Goal: Answer question/provide support

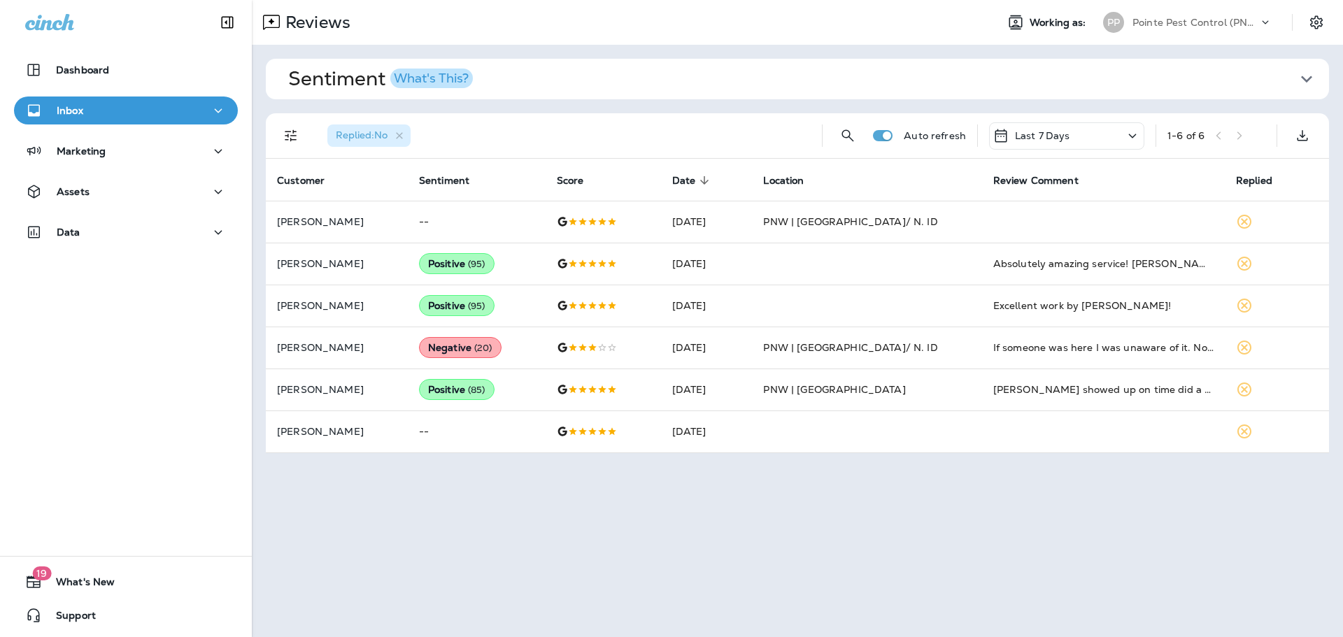
click at [1189, 33] on div "PP Pointe Pest Control (PNW)" at bounding box center [1188, 22] width 186 height 28
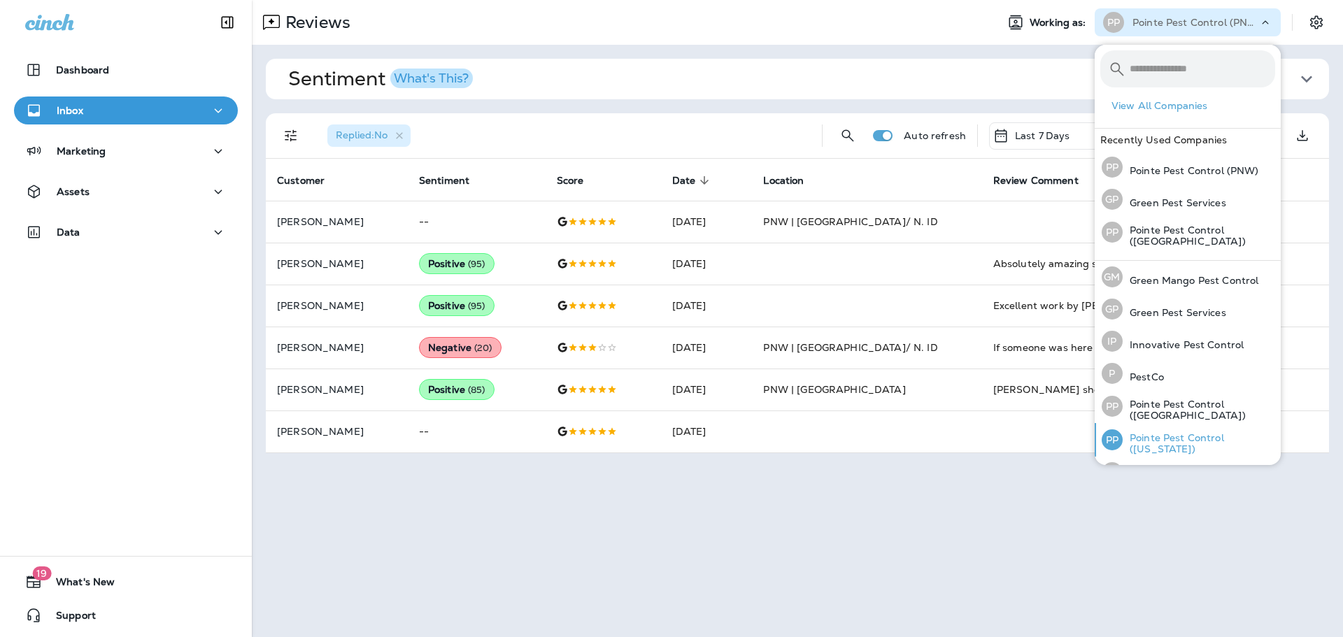
click at [1159, 439] on p "Pointe Pest Control ([US_STATE])" at bounding box center [1199, 443] width 153 height 22
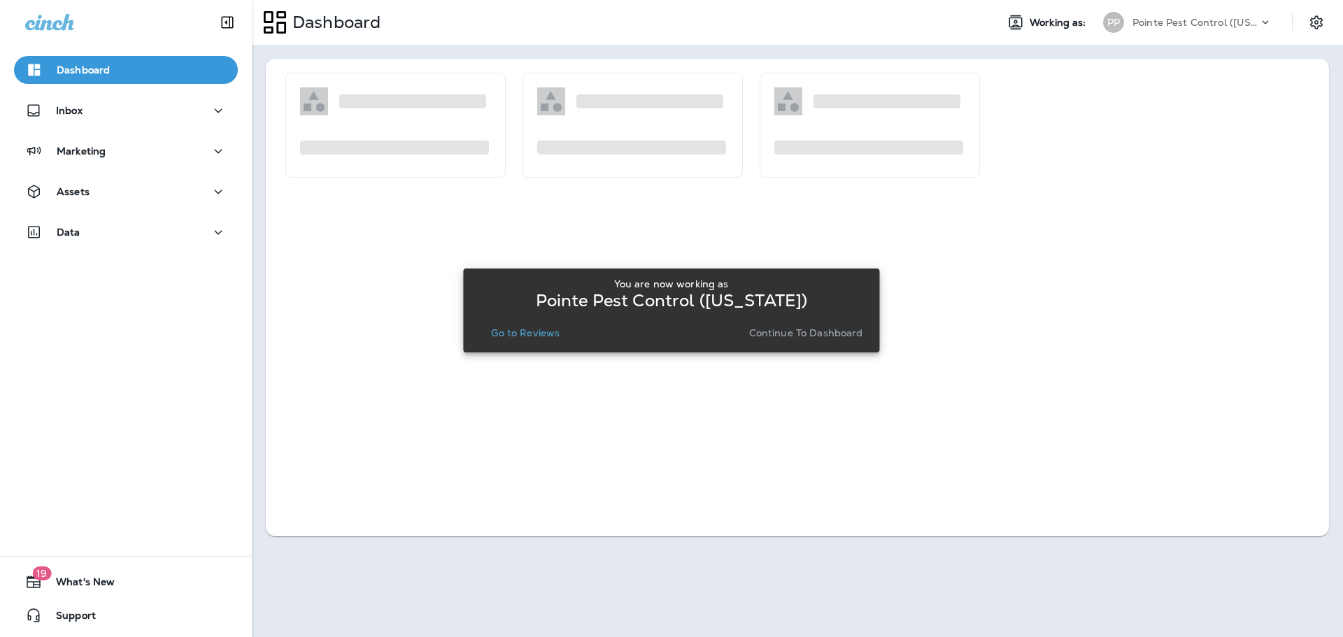
click at [542, 340] on button "Go to Reviews" at bounding box center [526, 333] width 80 height 20
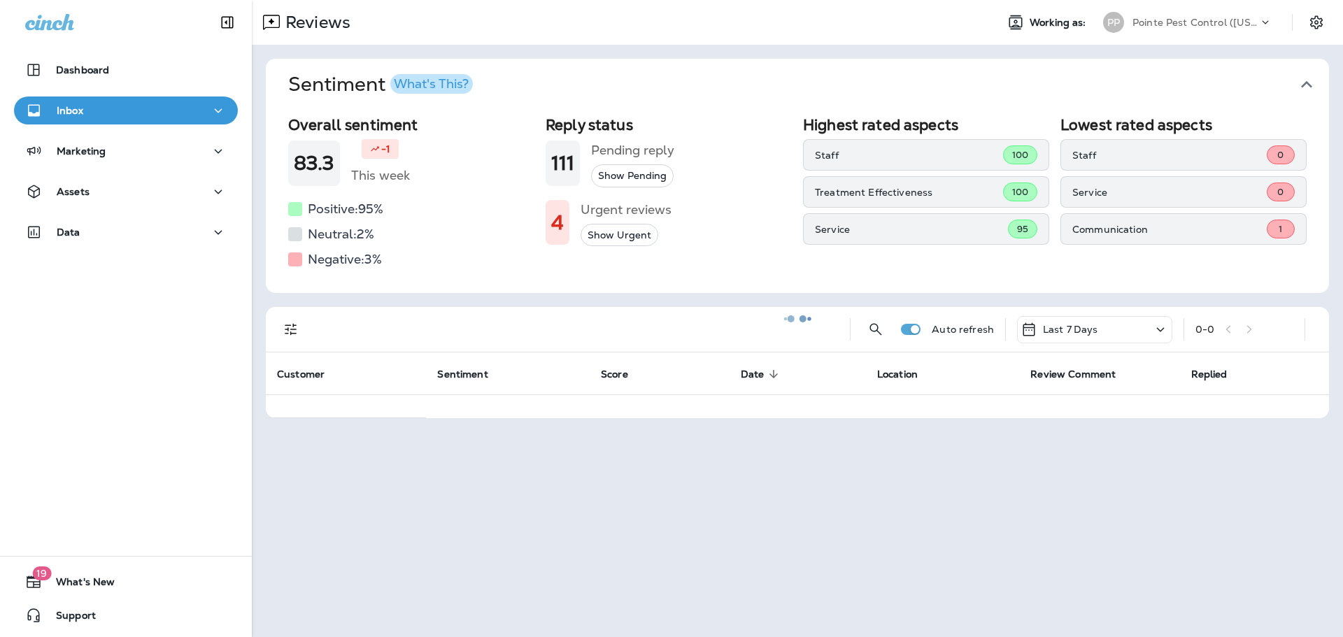
click at [1305, 80] on div at bounding box center [797, 318] width 1089 height 635
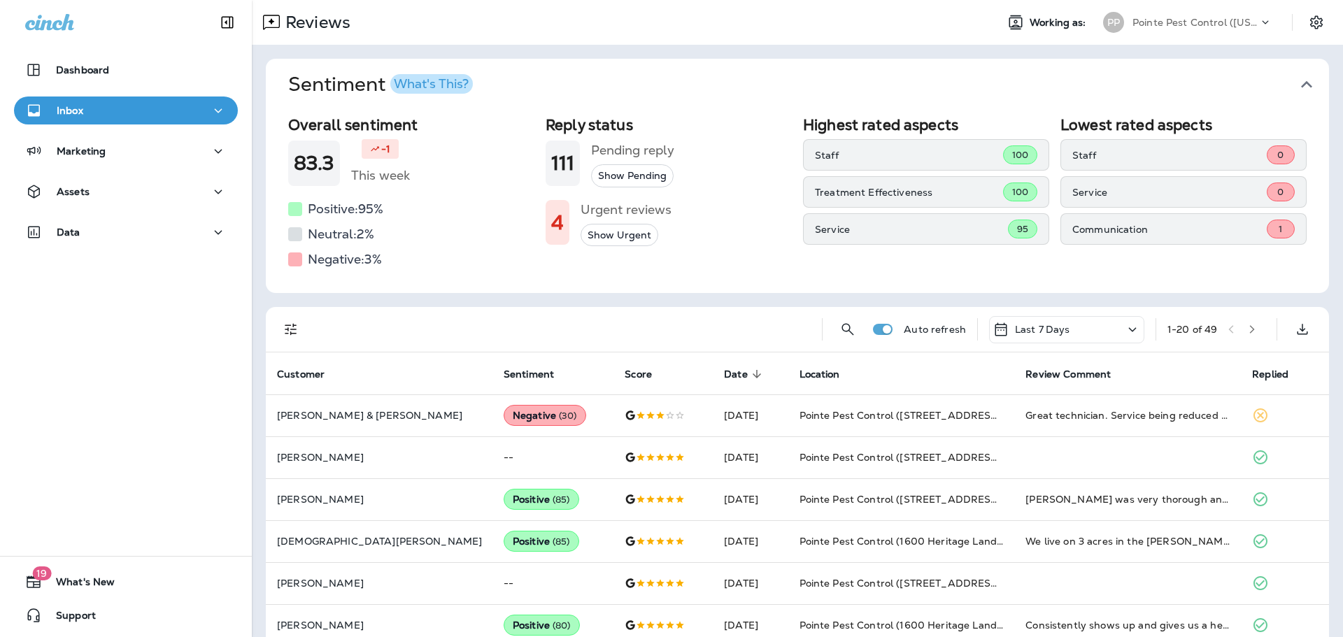
click at [1305, 80] on icon "button" at bounding box center [1307, 84] width 22 height 22
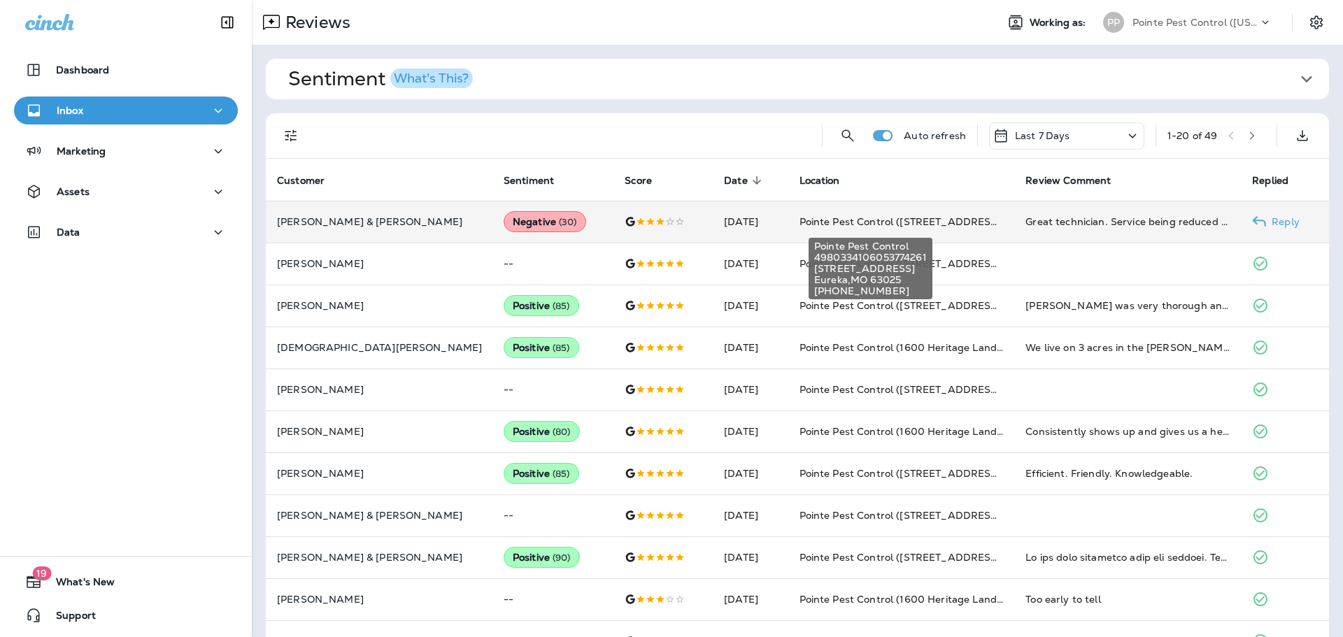
click at [800, 222] on span "Pointe Pest Control ([STREET_ADDRESS])" at bounding box center [902, 221] width 205 height 13
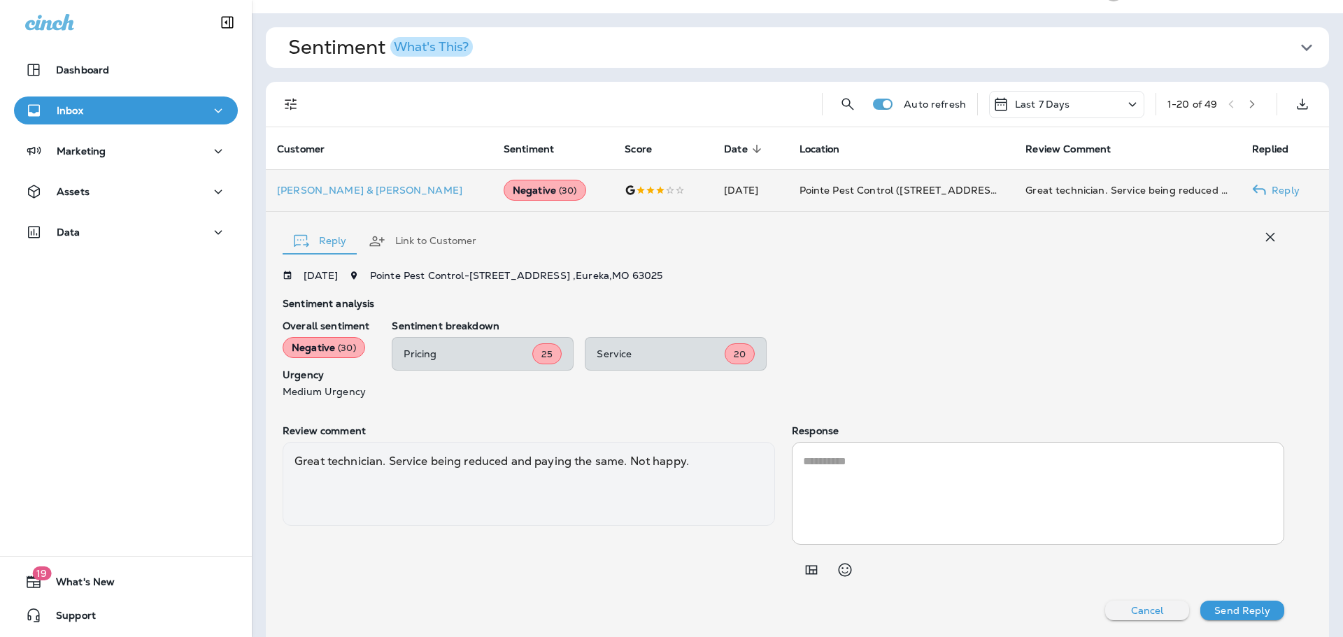
drag, startPoint x: 936, startPoint y: 472, endPoint x: 990, endPoint y: 296, distance: 183.7
click at [937, 469] on textarea at bounding box center [1038, 493] width 470 height 80
click at [837, 464] on textarea "*********" at bounding box center [1035, 493] width 465 height 80
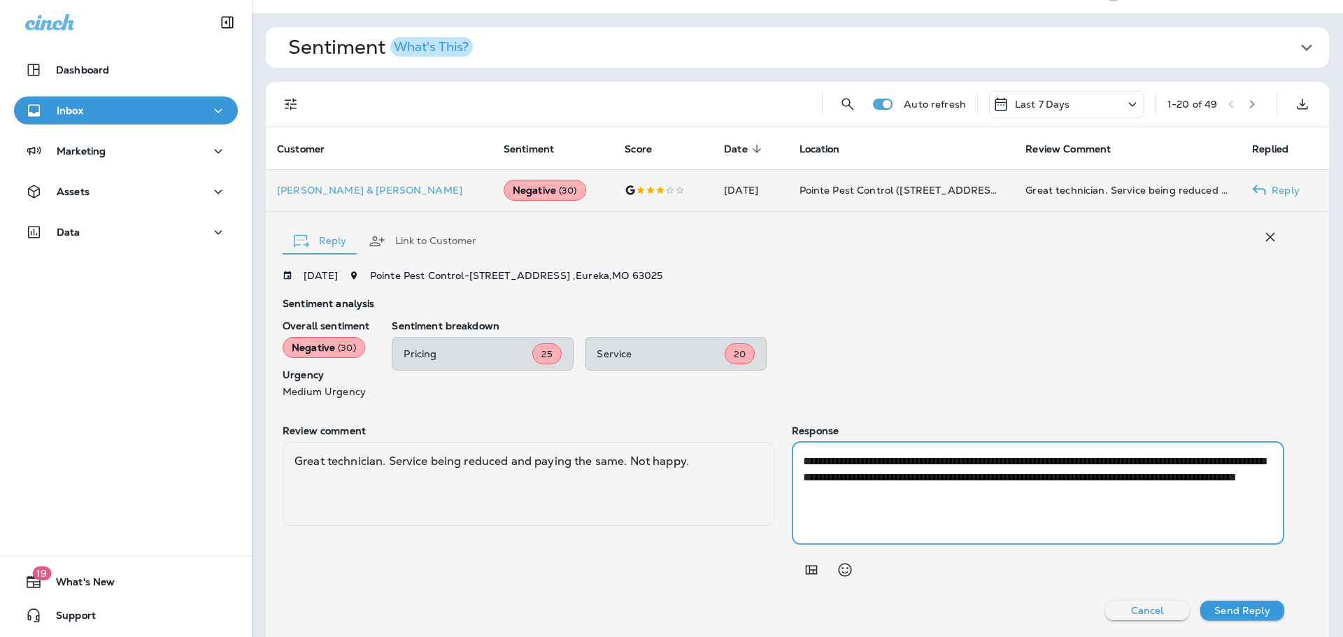
drag, startPoint x: 822, startPoint y: 475, endPoint x: 1134, endPoint y: 462, distance: 312.3
click at [1134, 462] on textarea "**********" at bounding box center [1035, 493] width 465 height 80
click at [1159, 477] on textarea "**********" at bounding box center [1035, 493] width 465 height 80
drag, startPoint x: 951, startPoint y: 479, endPoint x: 977, endPoint y: 459, distance: 32.5
click at [977, 459] on textarea "**********" at bounding box center [1035, 493] width 465 height 80
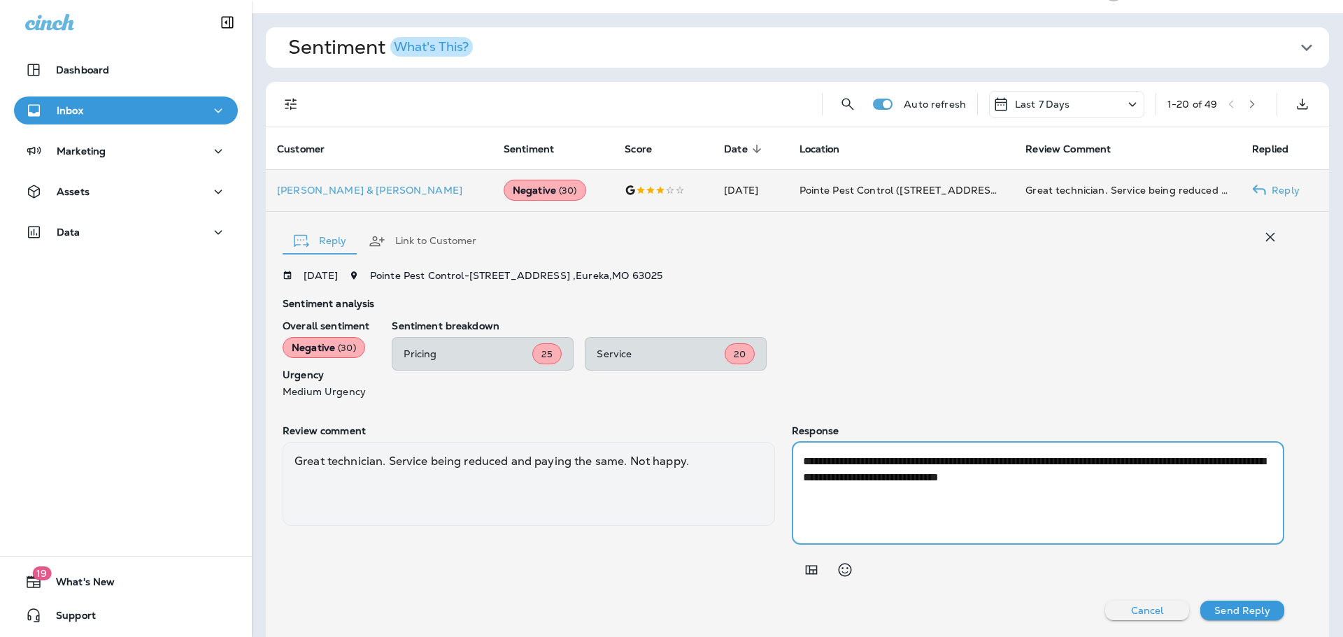
click at [1074, 462] on textarea "**********" at bounding box center [1035, 493] width 465 height 80
click at [867, 480] on textarea "**********" at bounding box center [1035, 493] width 465 height 80
click at [907, 478] on textarea "**********" at bounding box center [1035, 493] width 465 height 80
click at [1254, 478] on textarea "**********" at bounding box center [1035, 493] width 465 height 80
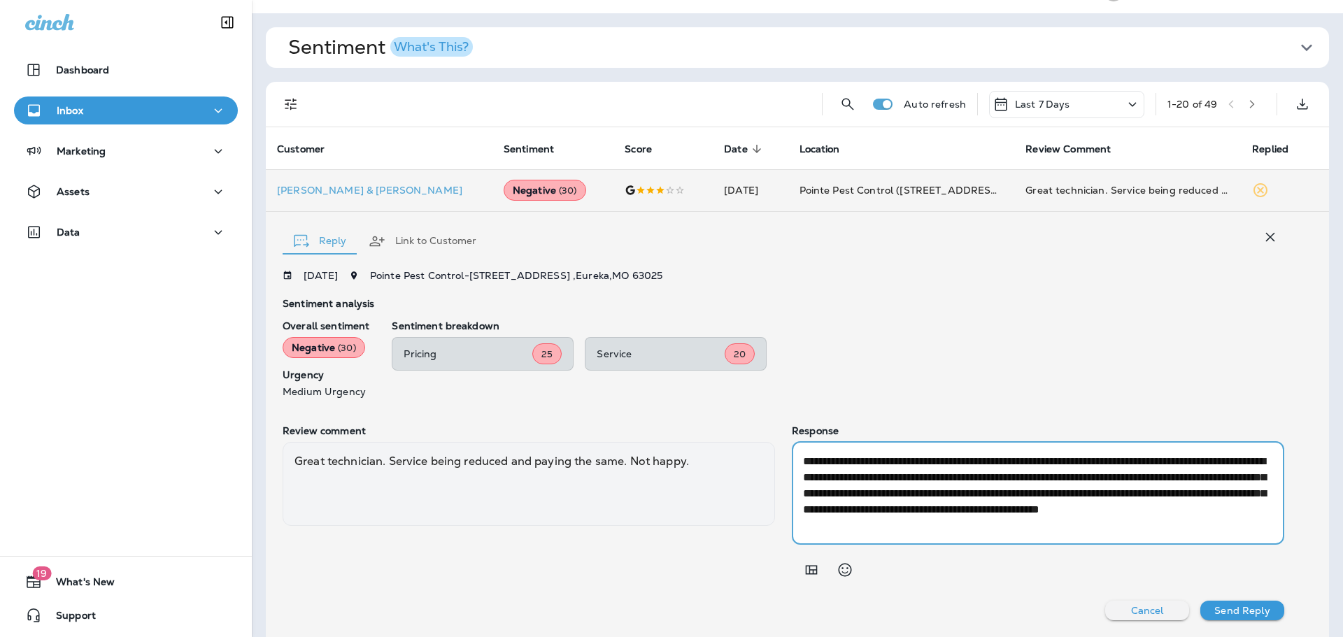
type textarea "**********"
click at [1250, 611] on p "Send Reply" at bounding box center [1241, 610] width 55 height 11
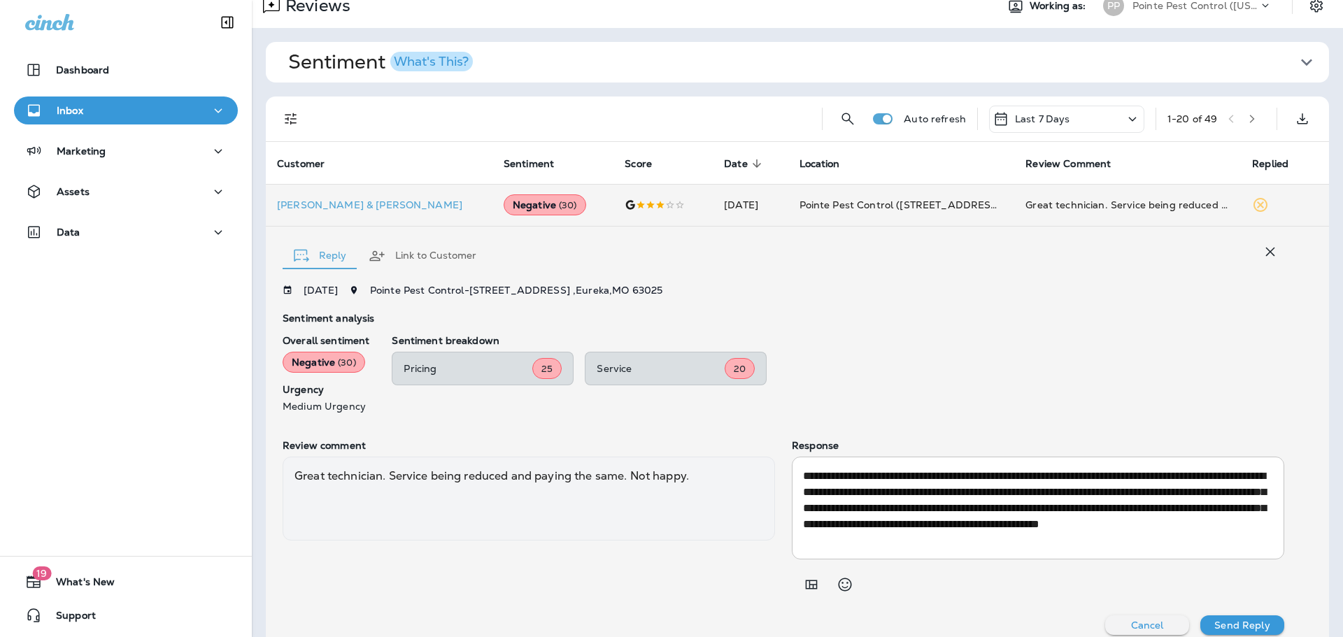
scroll to position [0, 0]
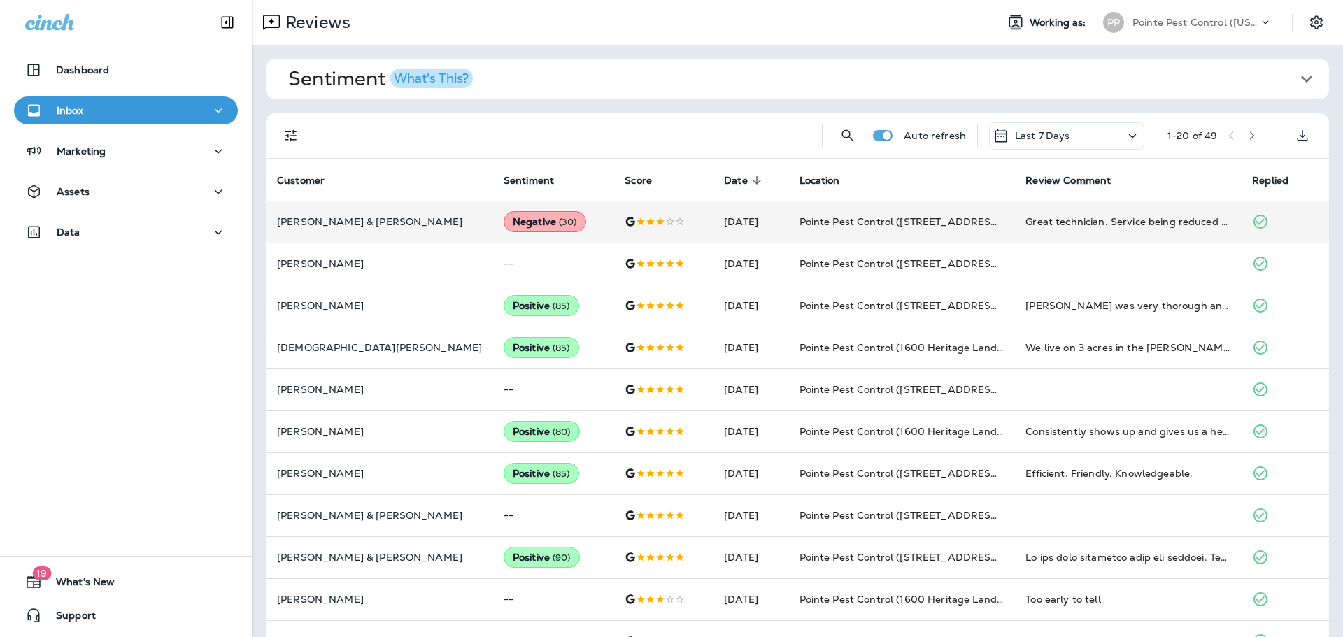
click at [285, 136] on icon "Filters" at bounding box center [291, 135] width 17 height 17
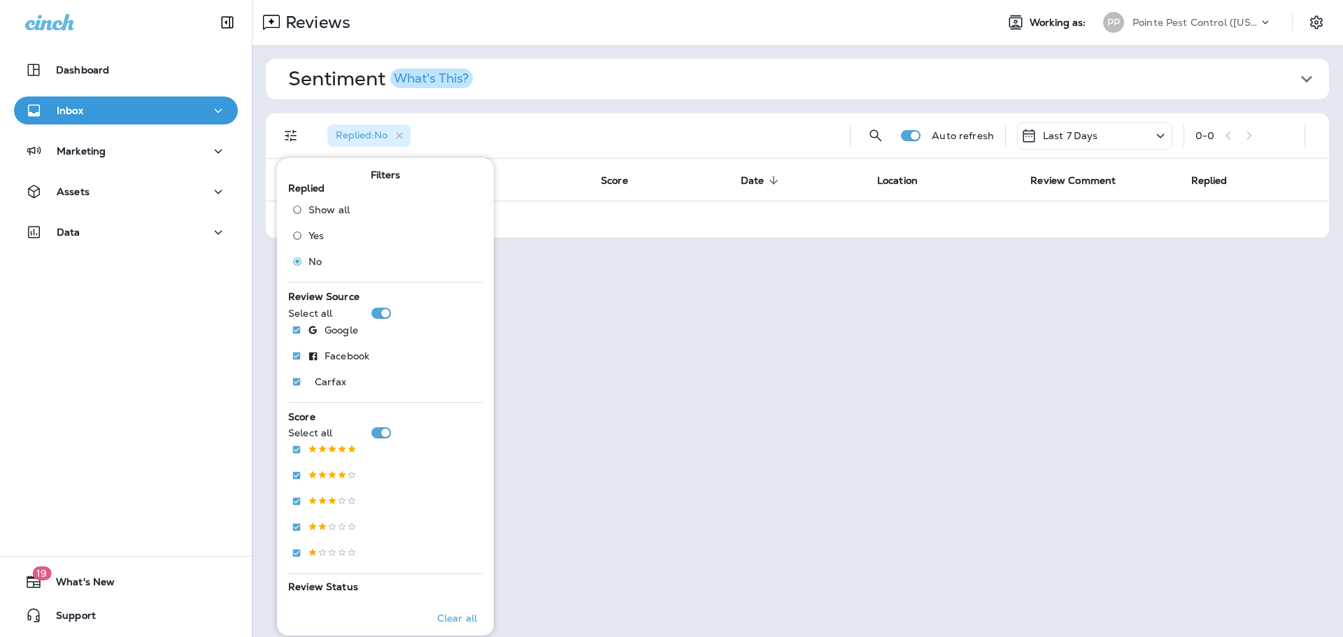
click at [1214, 17] on p "Pointe Pest Control ([US_STATE])" at bounding box center [1196, 22] width 126 height 11
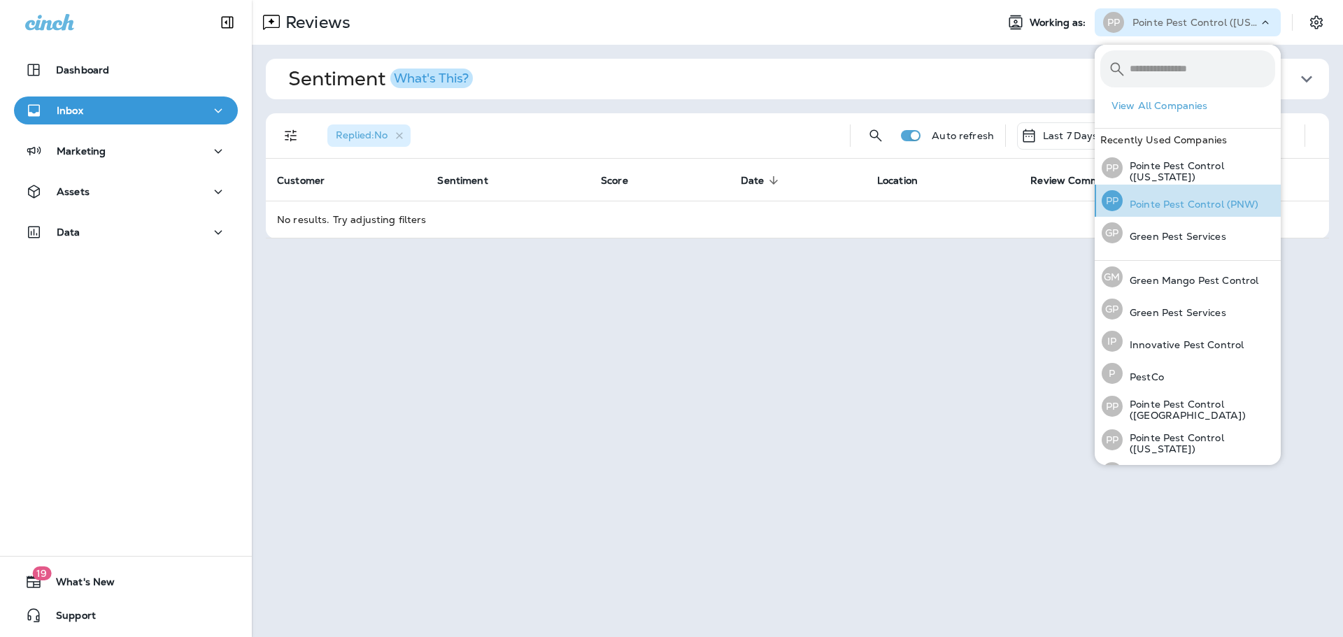
click at [1214, 204] on p "Pointe Pest Control (PNW)" at bounding box center [1191, 204] width 136 height 11
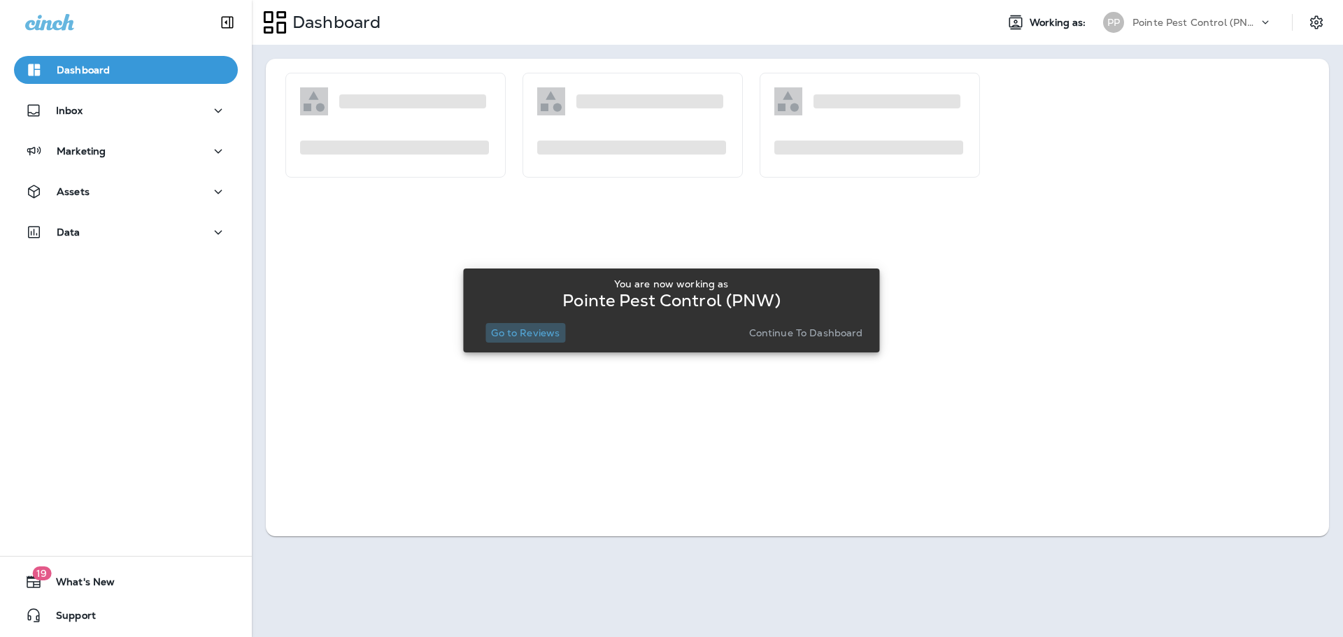
click at [504, 342] on button "Go to Reviews" at bounding box center [526, 333] width 80 height 20
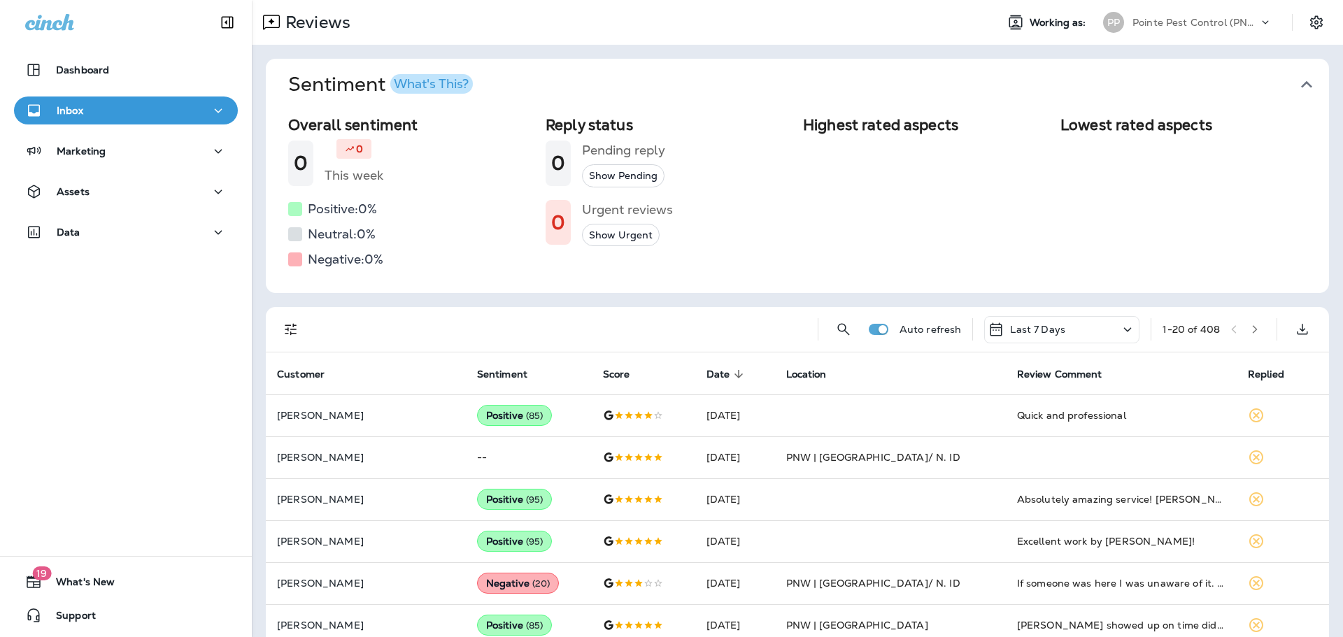
click at [1296, 78] on icon "button" at bounding box center [1307, 84] width 22 height 22
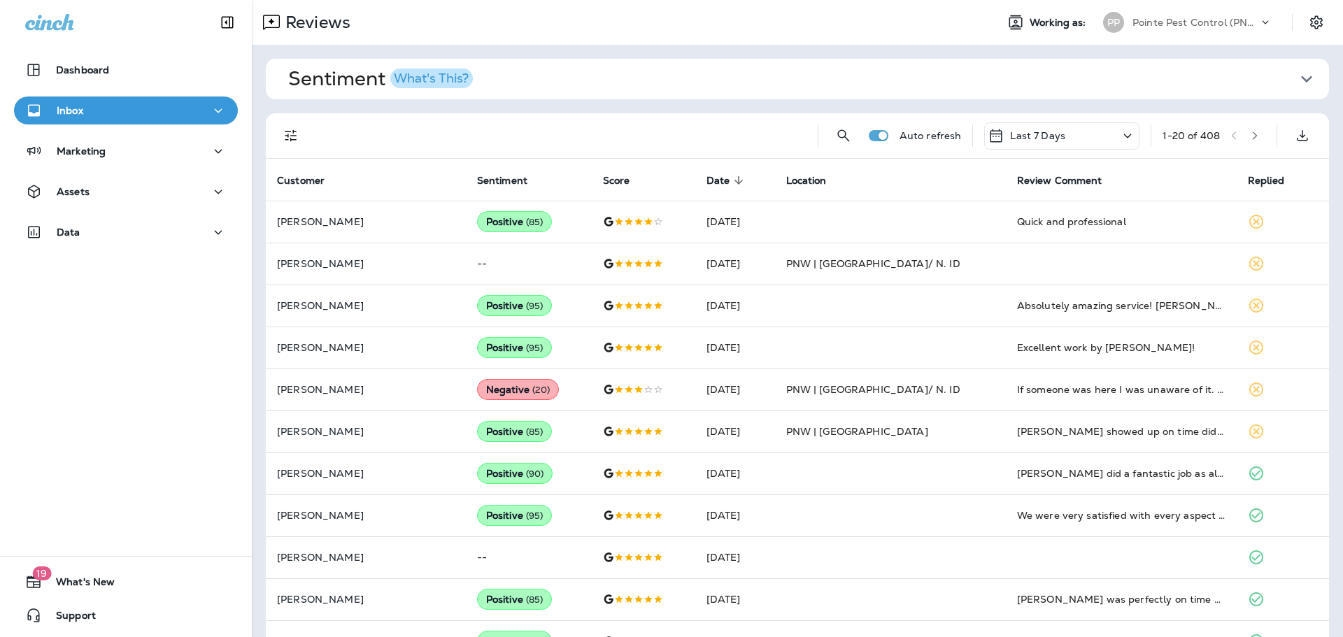
click at [1301, 86] on icon "button" at bounding box center [1307, 79] width 22 height 22
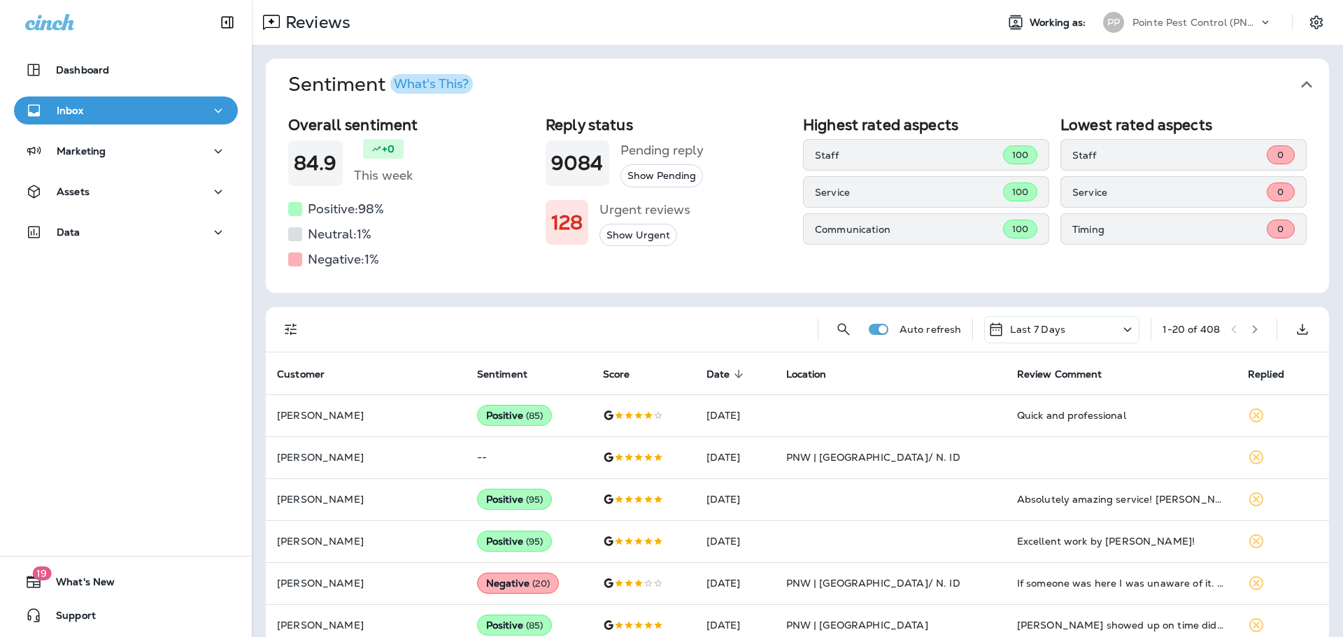
click at [1301, 87] on icon "button" at bounding box center [1306, 84] width 11 height 7
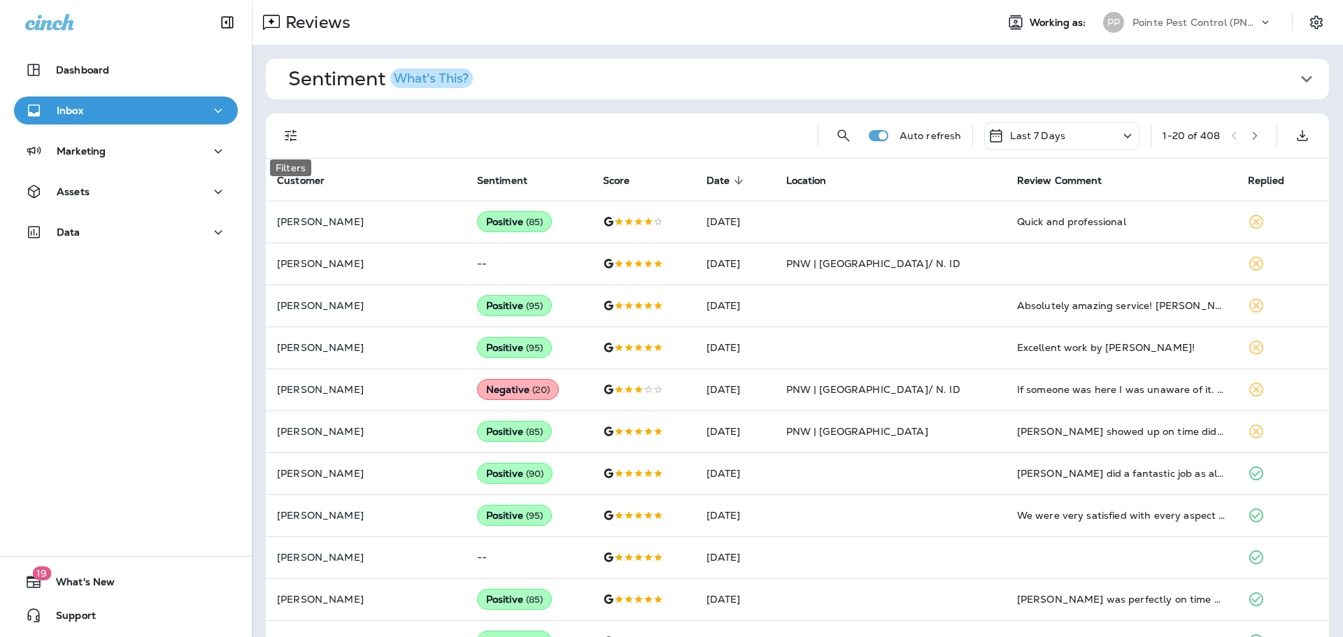
click at [283, 135] on icon "Filters" at bounding box center [291, 135] width 17 height 17
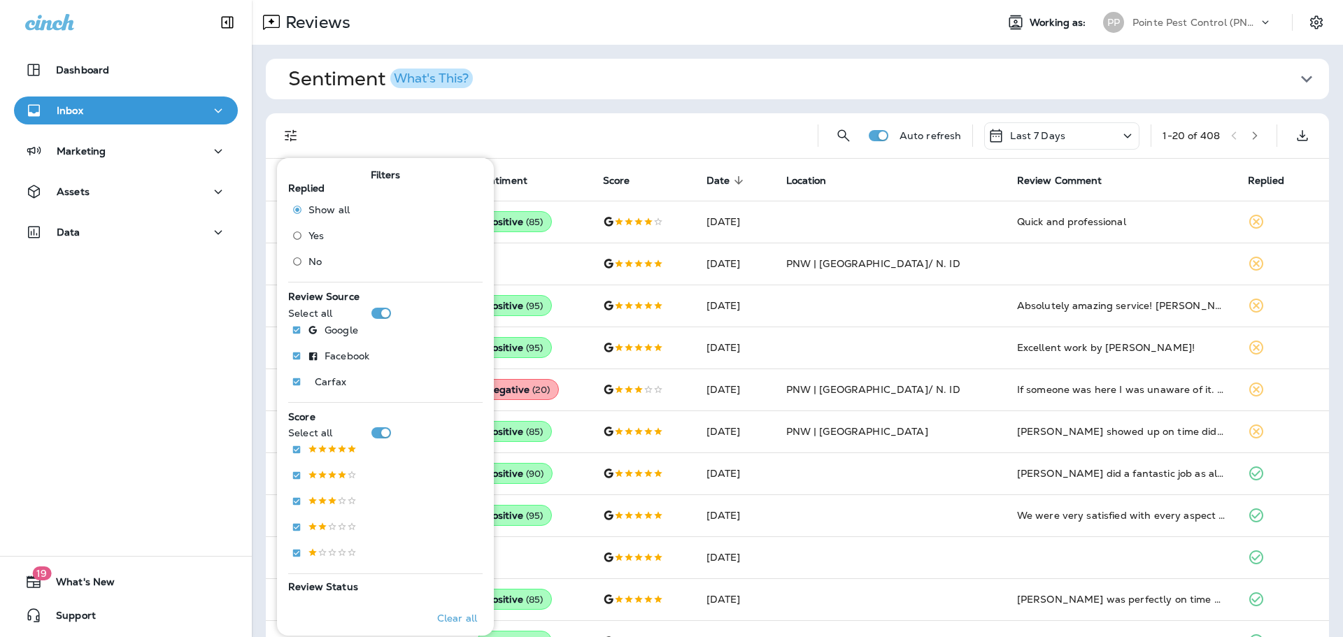
click at [320, 256] on span "No" at bounding box center [315, 261] width 13 height 11
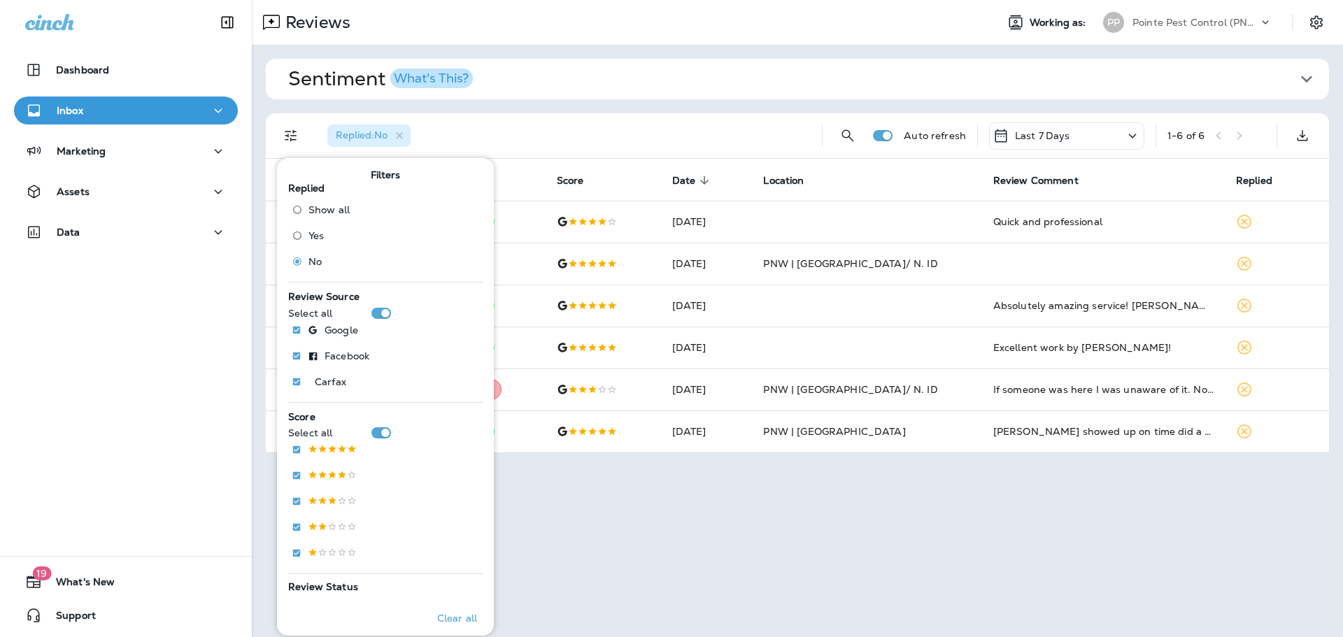
click at [614, 147] on div "Replied : No" at bounding box center [563, 135] width 495 height 45
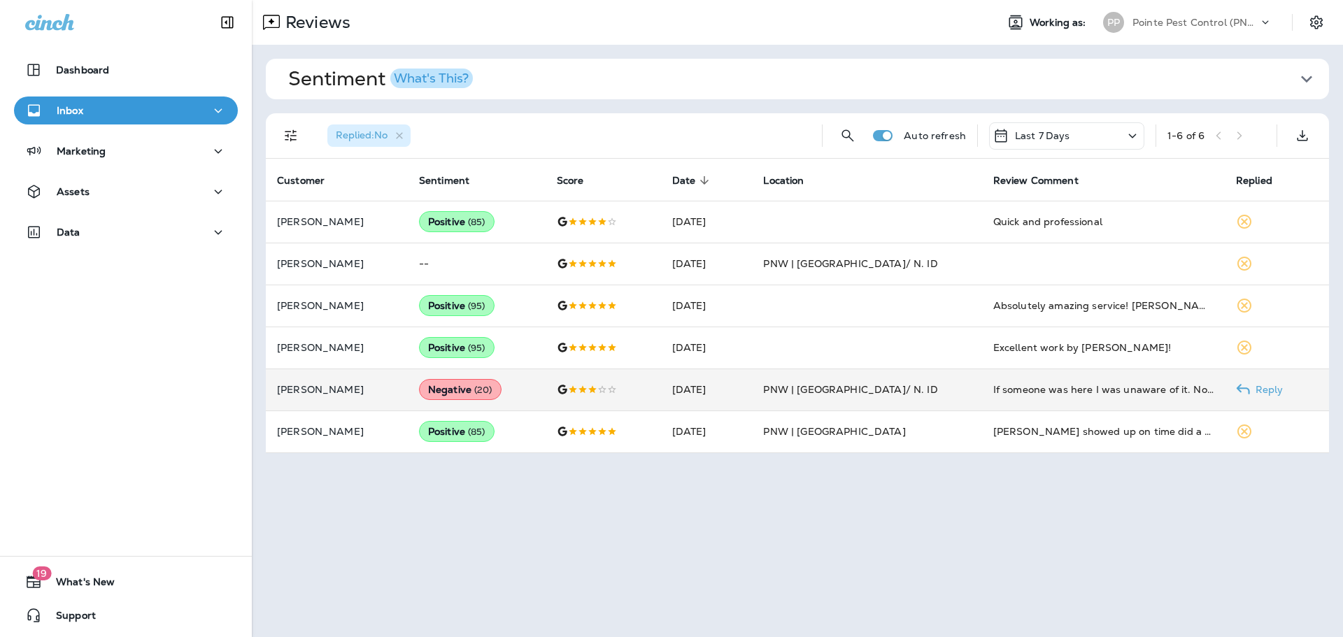
click at [753, 379] on td "[DATE]" at bounding box center [707, 390] width 92 height 42
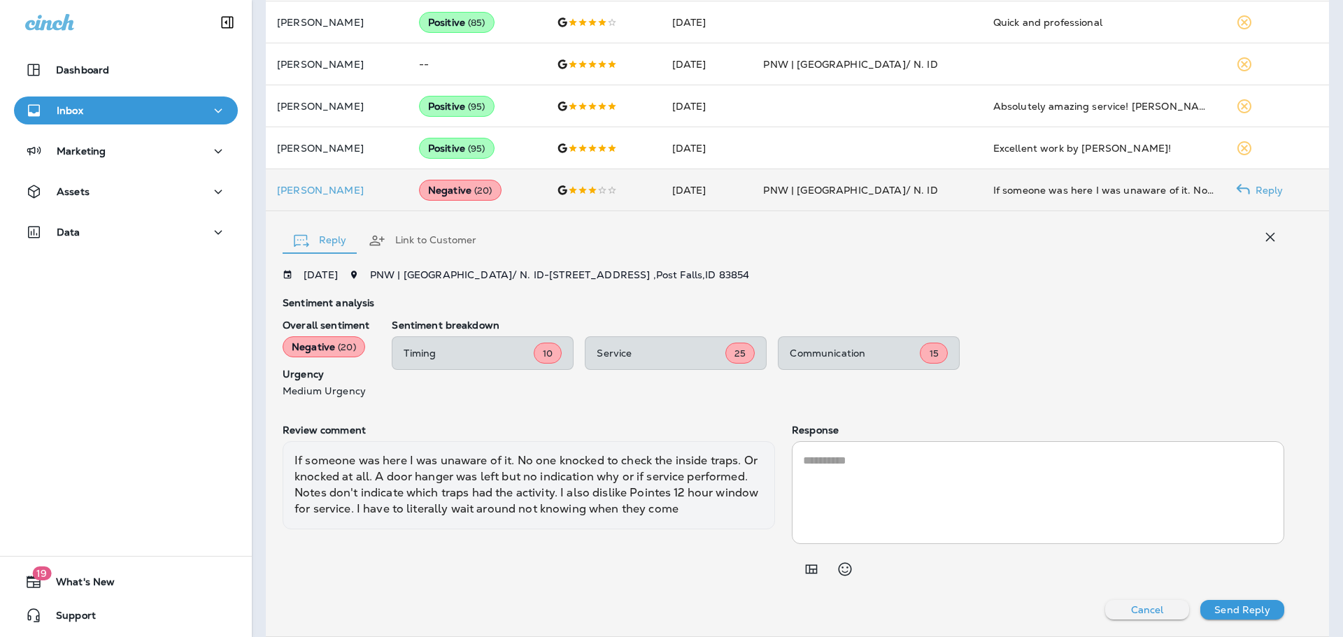
click at [307, 172] on td "[PERSON_NAME]" at bounding box center [337, 190] width 142 height 42
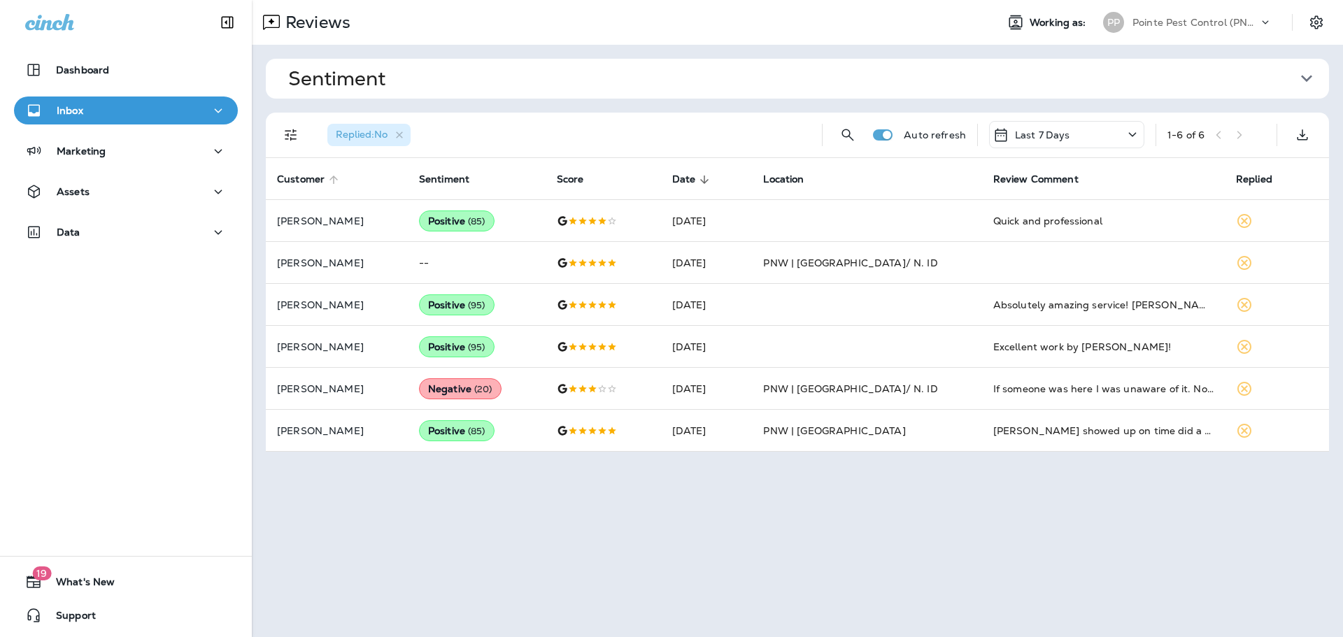
scroll to position [0, 0]
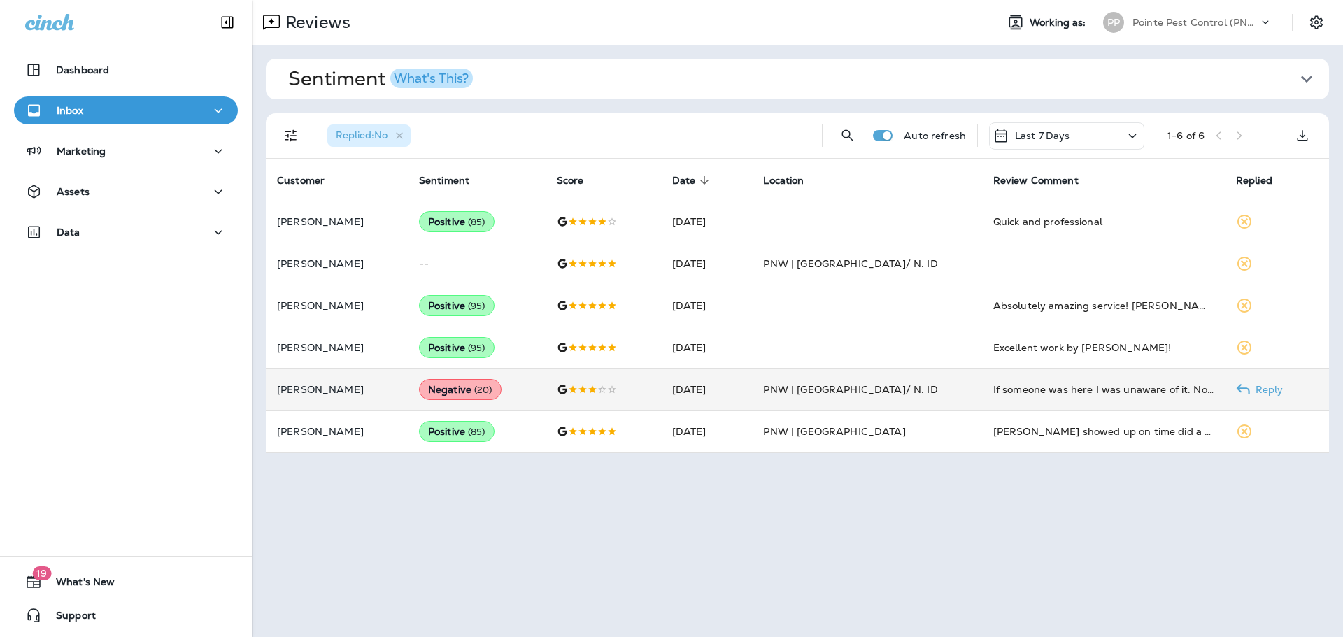
click at [350, 381] on td "[PERSON_NAME]" at bounding box center [337, 390] width 142 height 42
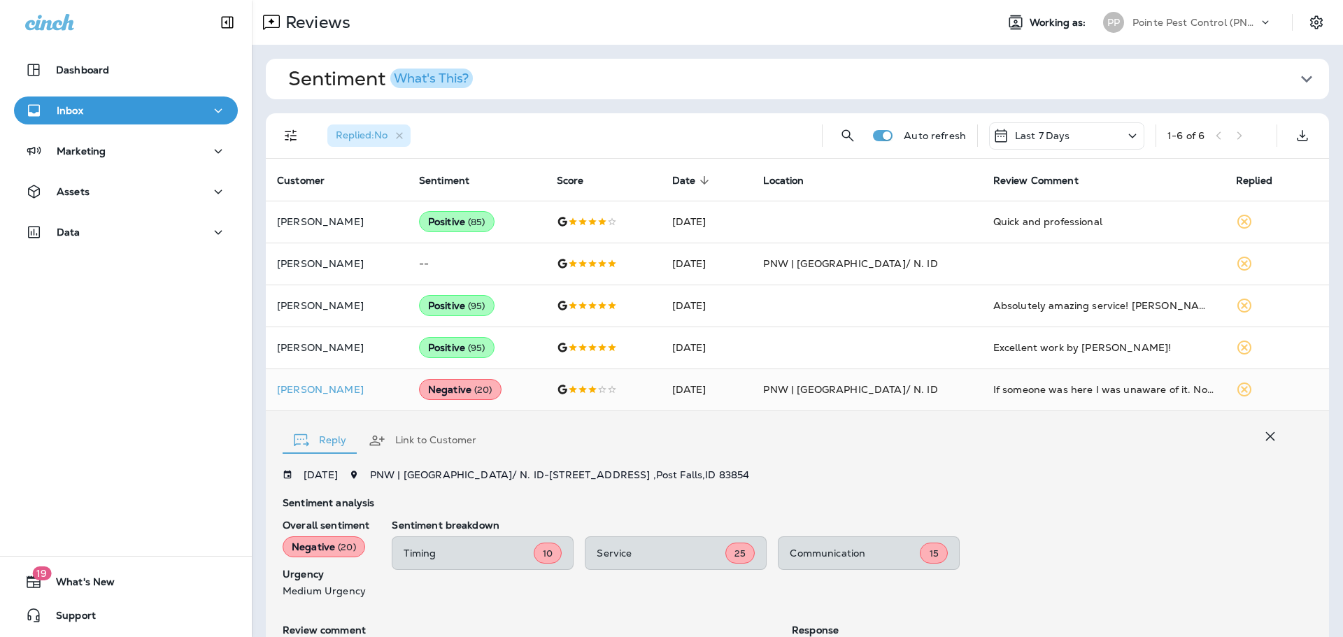
scroll to position [199, 0]
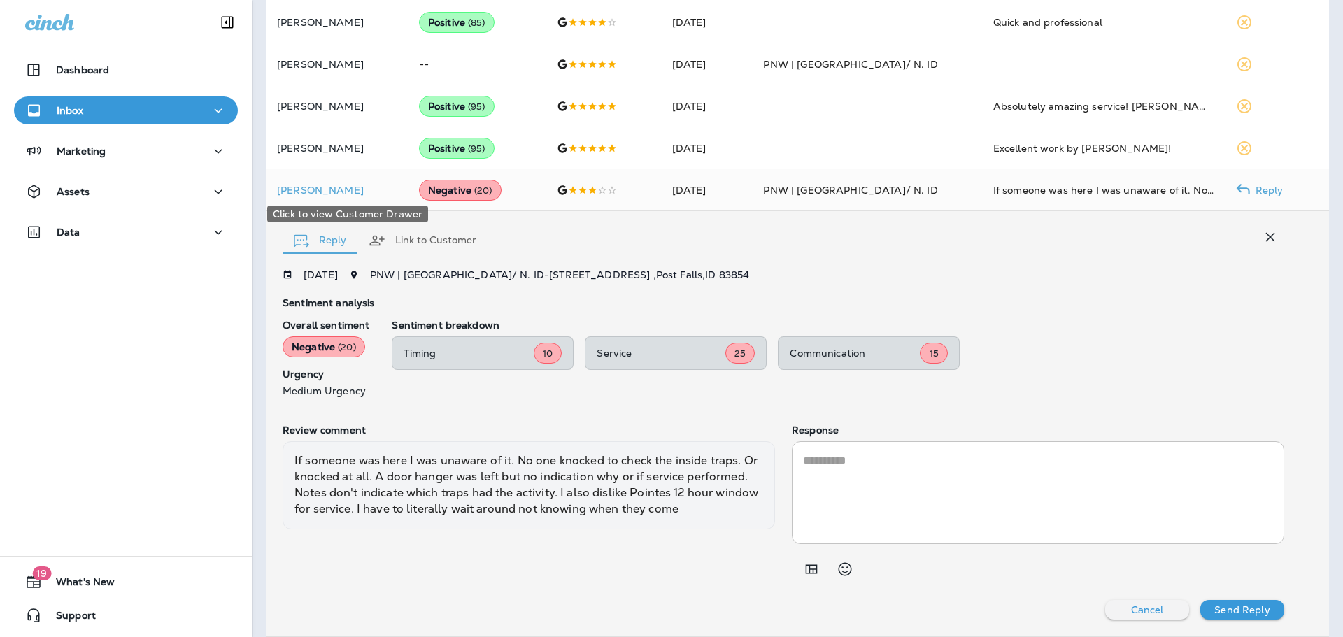
click at [318, 197] on div "Click to view Customer Drawer" at bounding box center [348, 210] width 164 height 28
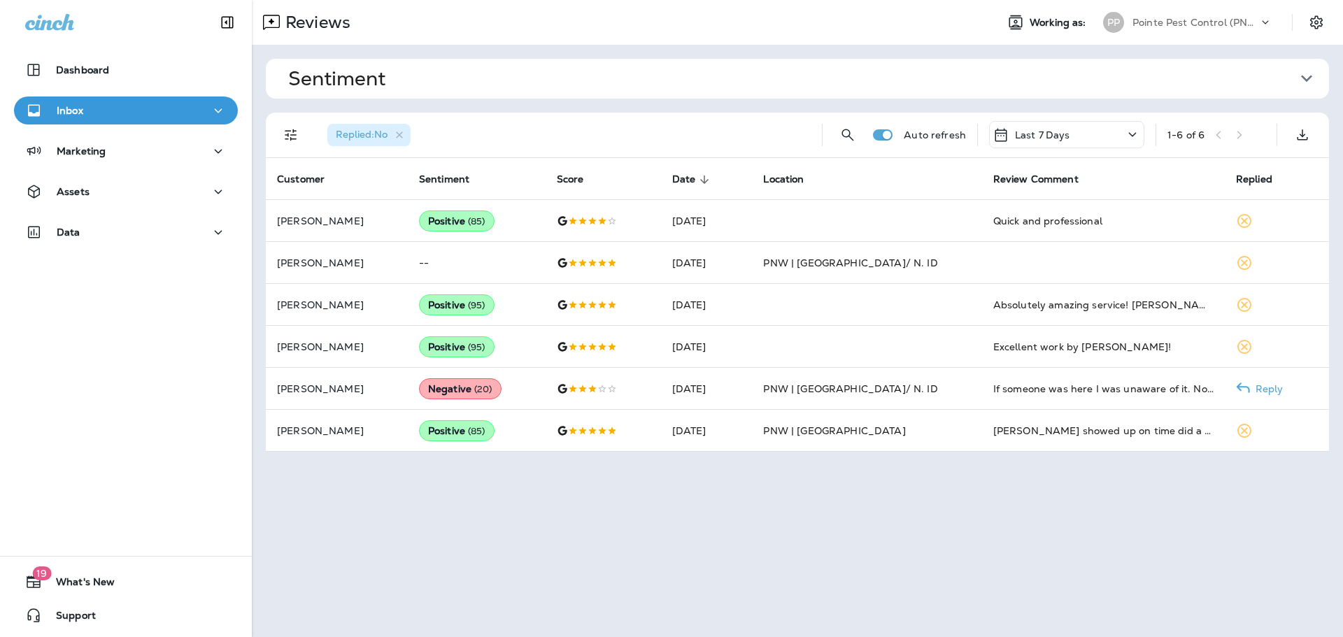
scroll to position [0, 0]
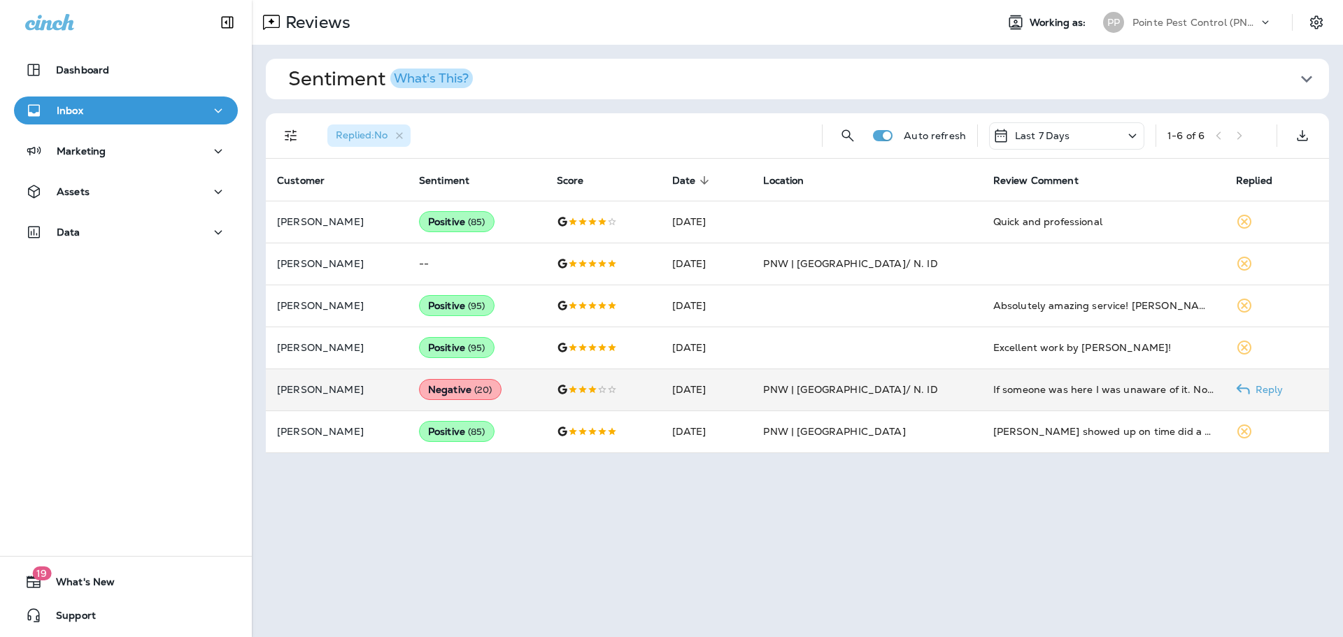
click at [312, 386] on p "[PERSON_NAME]" at bounding box center [337, 389] width 120 height 11
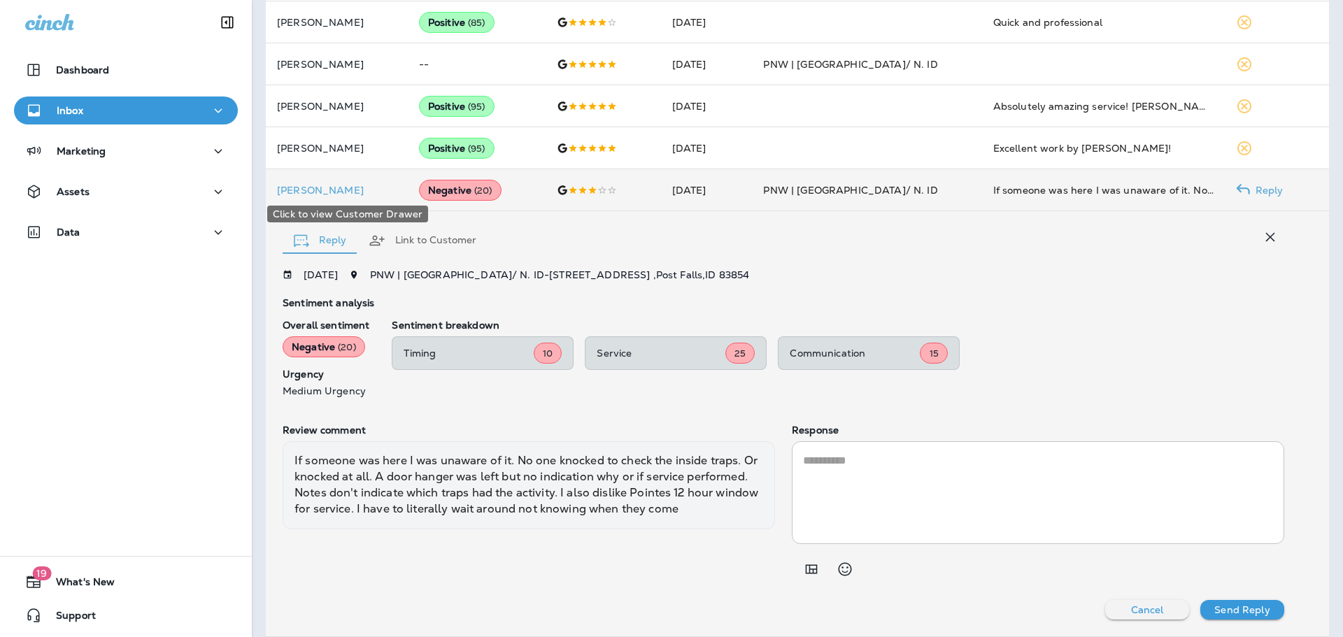
click at [324, 191] on p "[PERSON_NAME]" at bounding box center [337, 190] width 120 height 11
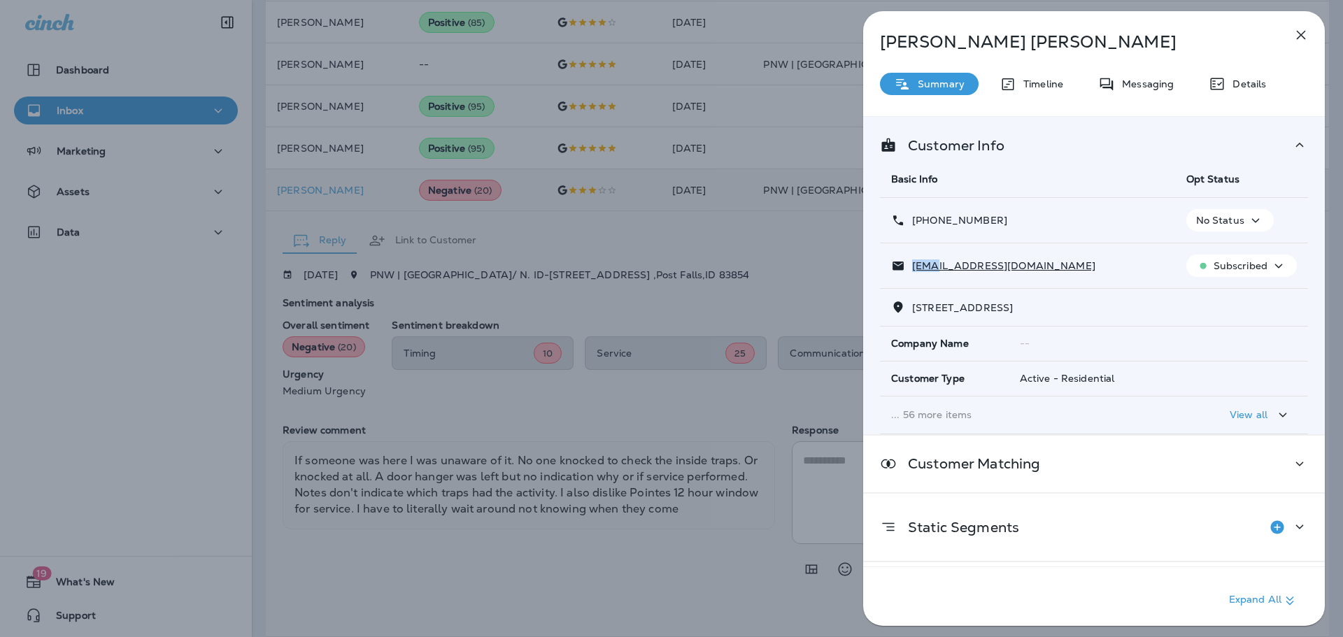
drag, startPoint x: 1063, startPoint y: 261, endPoint x: 935, endPoint y: 262, distance: 127.3
click at [935, 262] on div "[EMAIL_ADDRESS][DOMAIN_NAME]" at bounding box center [1027, 266] width 273 height 15
click at [1100, 263] on div "[EMAIL_ADDRESS][DOMAIN_NAME]" at bounding box center [1027, 266] width 273 height 15
drag, startPoint x: 1065, startPoint y: 269, endPoint x: 911, endPoint y: 266, distance: 153.9
click at [911, 266] on div "[EMAIL_ADDRESS][DOMAIN_NAME]" at bounding box center [1027, 266] width 273 height 15
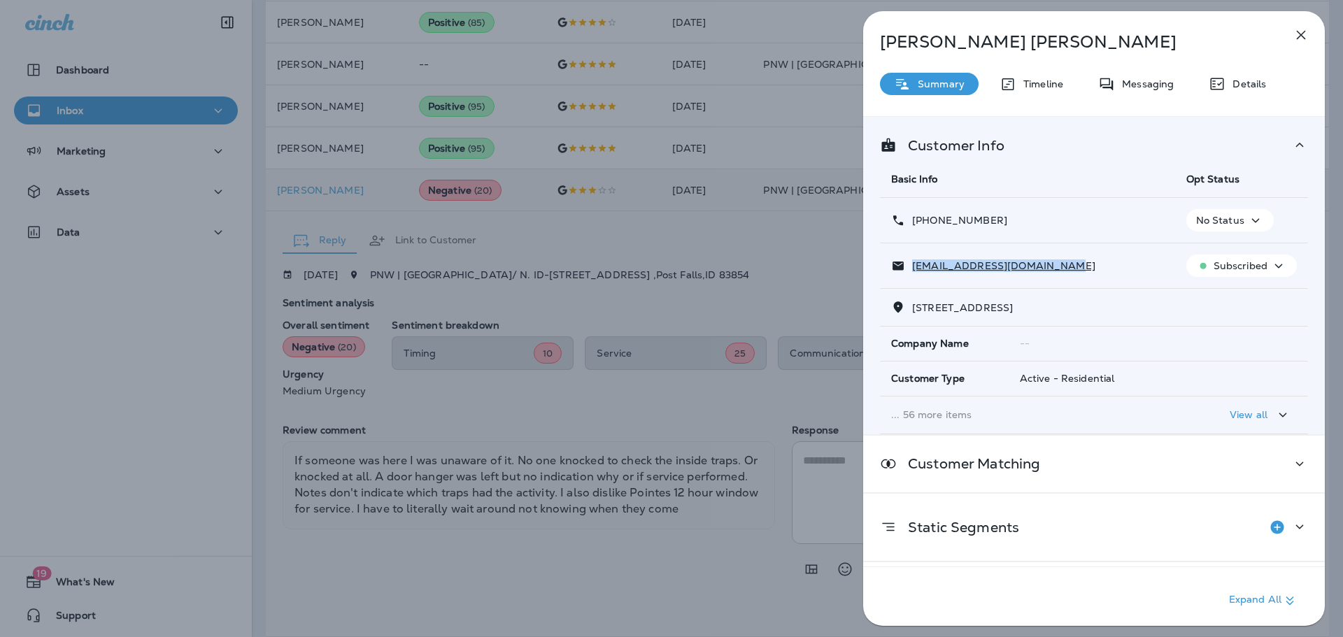
copy p "[EMAIL_ADDRESS][DOMAIN_NAME]"
drag, startPoint x: 1009, startPoint y: 220, endPoint x: 924, endPoint y: 223, distance: 84.7
click at [924, 223] on div "[PHONE_NUMBER]" at bounding box center [1027, 220] width 273 height 15
copy p "[PHONE_NUMBER]"
click at [654, 248] on div "[PERSON_NAME] Summary Timeline Messaging Details Customer Info Basic Info Opt S…" at bounding box center [671, 318] width 1343 height 637
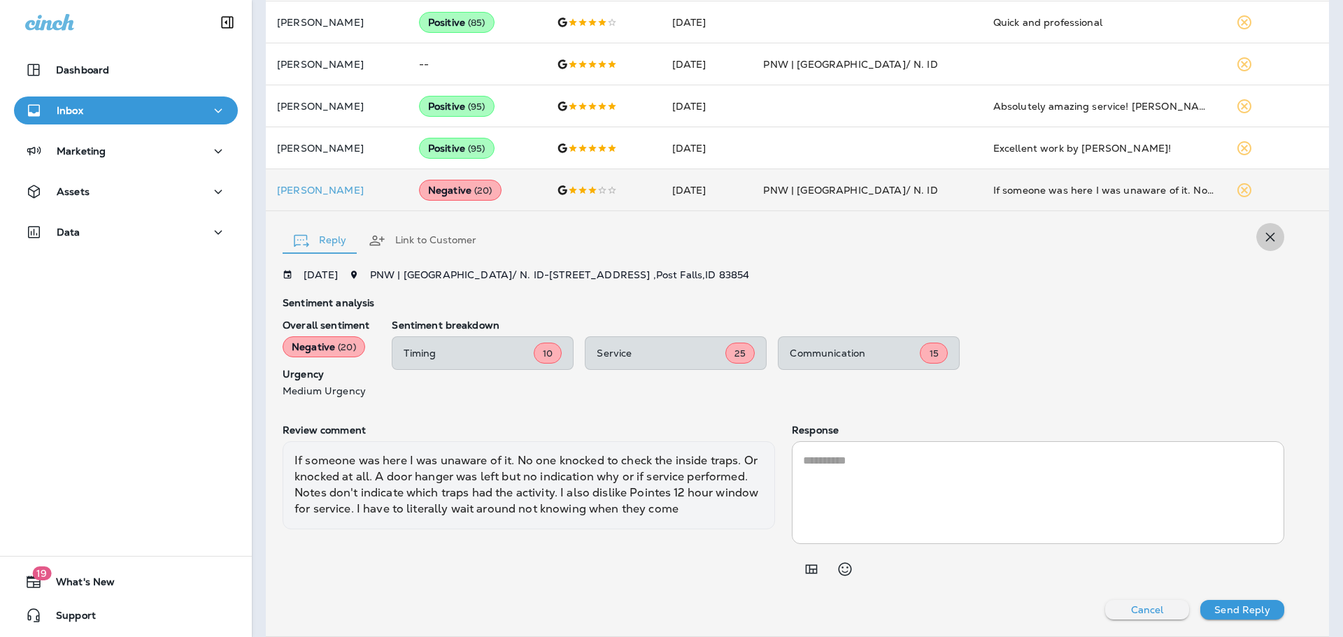
click at [1266, 236] on icon "button" at bounding box center [1270, 237] width 17 height 17
